Goal: Information Seeking & Learning: Learn about a topic

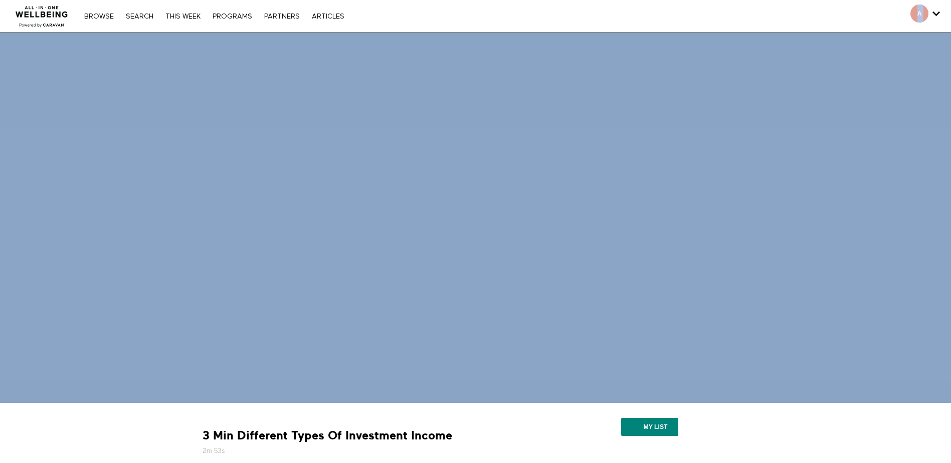
drag, startPoint x: 518, startPoint y: 27, endPoint x: 507, endPoint y: 444, distance: 417.8
click at [507, 444] on main "Browse Search THIS WEEK PROGRAMS PARTNERS ARTICLES Account settings Manage Subs…" at bounding box center [475, 313] width 951 height 626
